Goal: Transaction & Acquisition: Purchase product/service

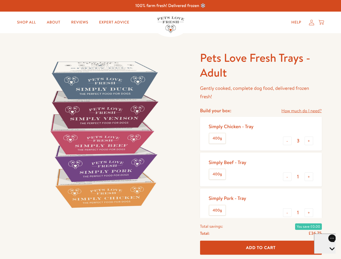
click at [170, 130] on img at bounding box center [103, 135] width 168 height 168
click at [301, 111] on link "How much do I need?" at bounding box center [301, 110] width 40 height 7
click at [0, 0] on div "Feeding guide Find out exactly how much food your dog needs Select a breed Affe…" at bounding box center [0, 0] width 0 height 0
click at [309, 141] on button "+" at bounding box center [309, 141] width 9 height 9
type input "4"
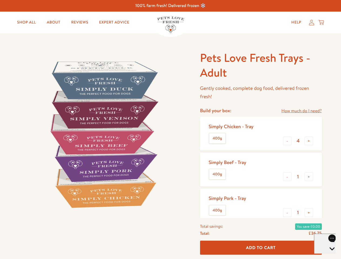
click at [287, 177] on button "-" at bounding box center [287, 177] width 9 height 9
click at [309, 177] on button "+" at bounding box center [309, 177] width 9 height 9
type input "1"
click at [287, 213] on button "-" at bounding box center [287, 213] width 9 height 9
click at [309, 213] on button "+" at bounding box center [309, 213] width 9 height 9
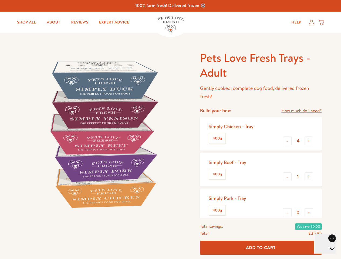
type input "1"
click at [261, 248] on span "Add To Cart" at bounding box center [261, 248] width 30 height 6
click at [330, 256] on icon "Open gorgias live chat" at bounding box center [332, 258] width 5 height 5
